Goal: Find specific page/section: Find specific page/section

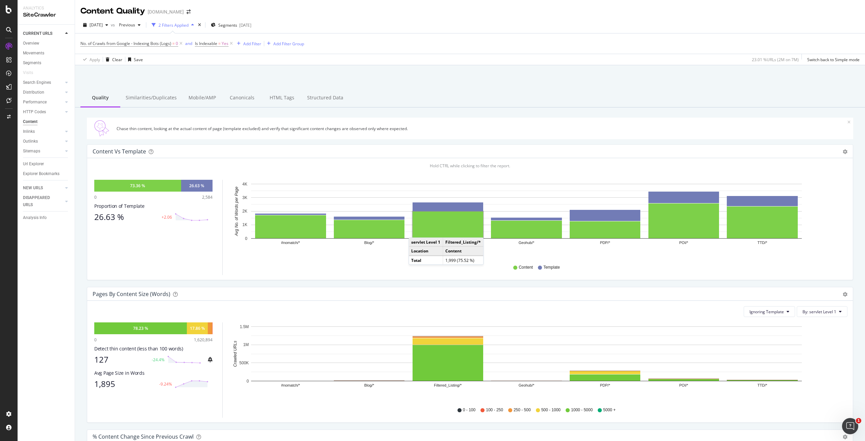
click at [427, 82] on div at bounding box center [470, 82] width 774 height 29
click at [39, 75] on div "SiteCrawler" at bounding box center [37, 76] width 24 height 7
